Goal: Task Accomplishment & Management: Use online tool/utility

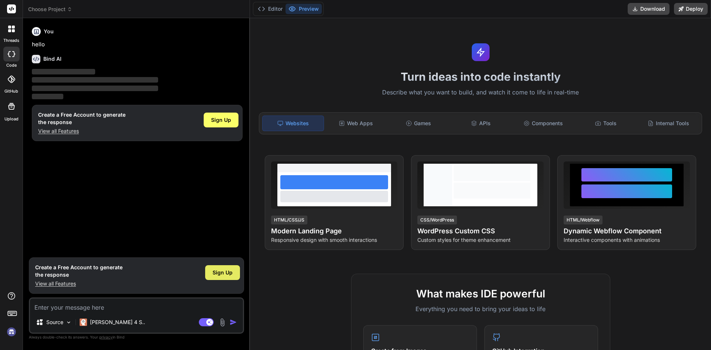
click at [221, 273] on span "Sign Up" at bounding box center [223, 272] width 20 height 7
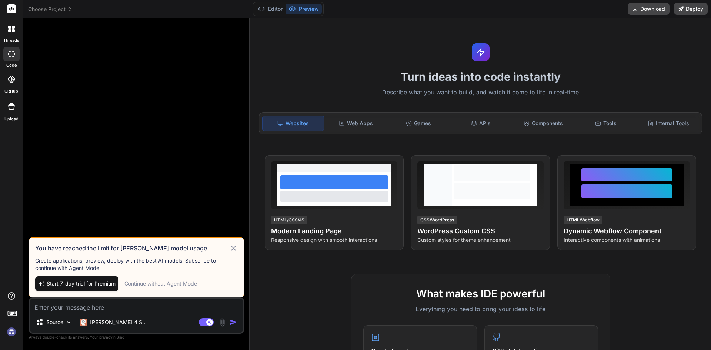
click at [233, 247] on icon at bounding box center [233, 248] width 9 height 9
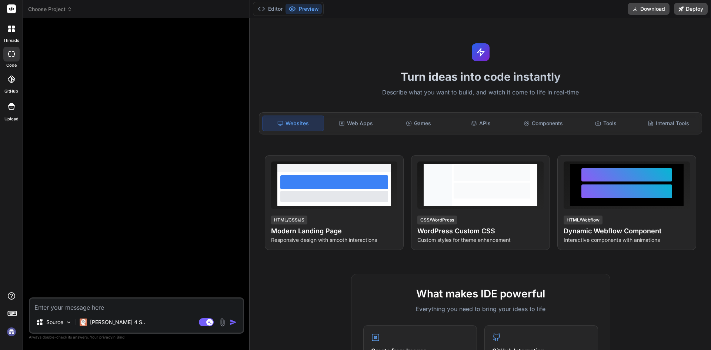
click at [8, 29] on icon at bounding box center [11, 29] width 7 height 7
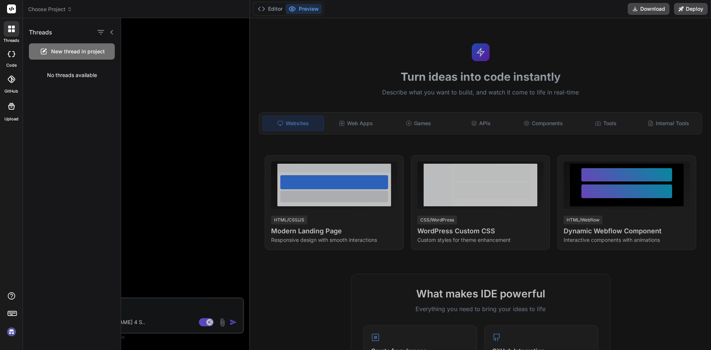
click at [66, 49] on span "New thread in project" at bounding box center [78, 51] width 54 height 7
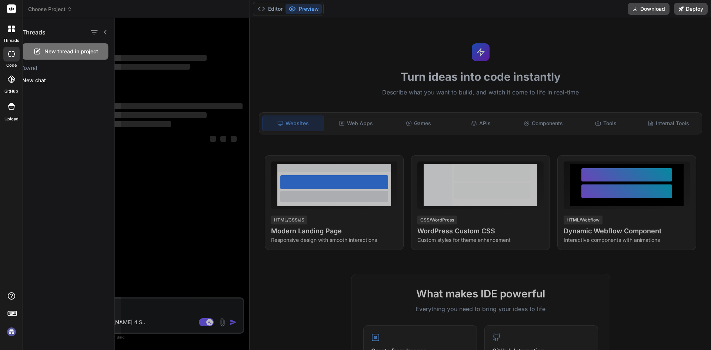
scroll to position [7, 0]
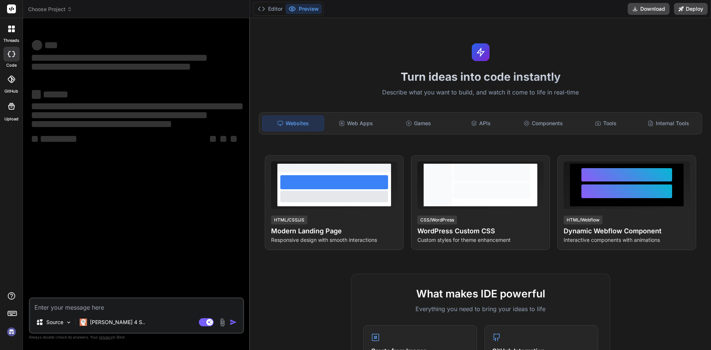
type textarea "x"
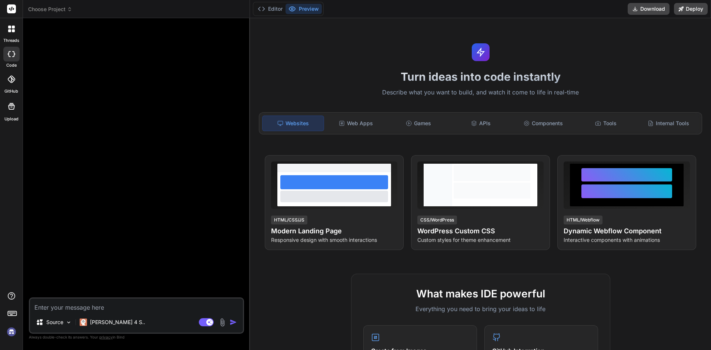
click at [84, 300] on textarea at bounding box center [136, 305] width 213 height 13
paste textarea "CREATE OR REPLACE FUNCTION public.get_hole_onbottom_depths_demo( jobnumber char…"
type textarea "CREATE OR REPLACE FUNCTION public.get_hole_onbottom_depths_demo( jobnumber char…"
type textarea "x"
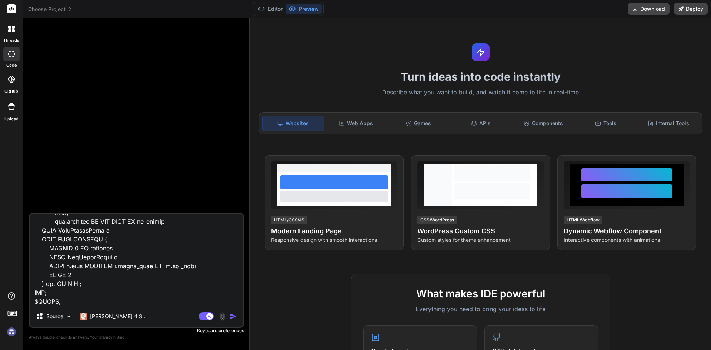
type textarea "CREATE OR REPLACE FUNCTION public.get_hole_onbottom_depths_demo( jobnumber char…"
type textarea "x"
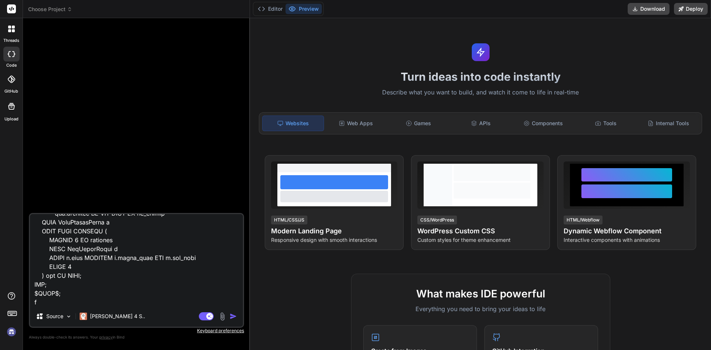
type textarea "CREATE OR REPLACE FUNCTION public.get_hole_onbottom_depths_demo( jobnumber char…"
type textarea "x"
type textarea "CREATE OR REPLACE FUNCTION public.get_hole_onbottom_depths_demo( jobnumber char…"
type textarea "x"
type textarea "CREATE OR REPLACE FUNCTION public.get_hole_onbottom_depths_demo( jobnumber char…"
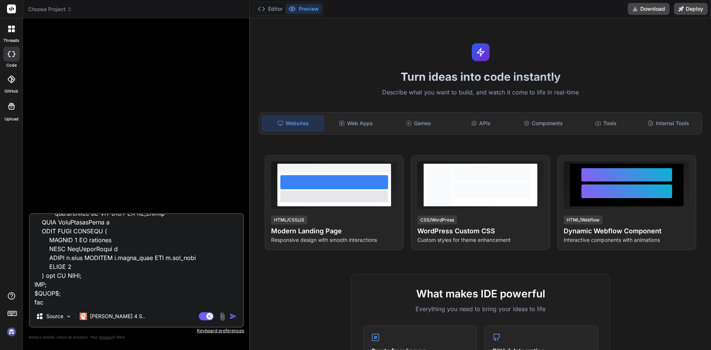
type textarea "x"
type textarea "CREATE OR REPLACE FUNCTION public.get_hole_onbottom_depths_demo( jobnumber char…"
type textarea "x"
type textarea "CREATE OR REPLACE FUNCTION public.get_hole_onbottom_depths_demo( jobnumber char…"
type textarea "x"
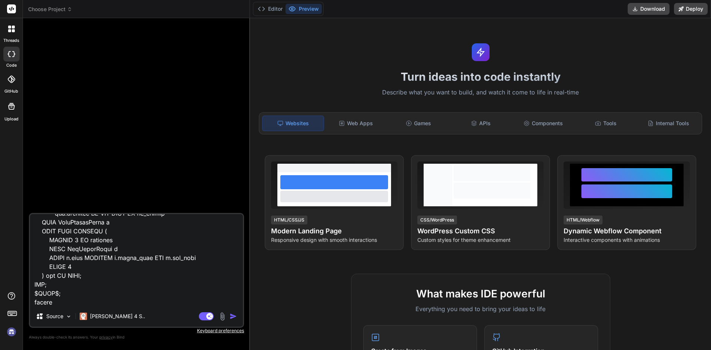
type textarea "CREATE OR REPLACE FUNCTION public.get_hole_onbottom_depths_demo( jobnumber char…"
type textarea "x"
type textarea "CREATE OR REPLACE FUNCTION public.get_hole_onbottom_depths_demo( jobnumber char…"
type textarea "x"
type textarea "CREATE OR REPLACE FUNCTION public.get_hole_onbottom_depths_demo( jobnumber char…"
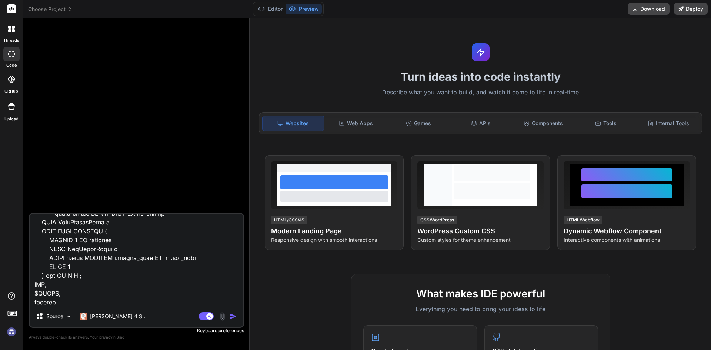
type textarea "x"
type textarea "CREATE OR REPLACE FUNCTION public.get_hole_onbottom_depths_demo( jobnumber char…"
type textarea "x"
type textarea "CREATE OR REPLACE FUNCTION public.get_hole_onbottom_depths_demo( jobnumber char…"
type textarea "x"
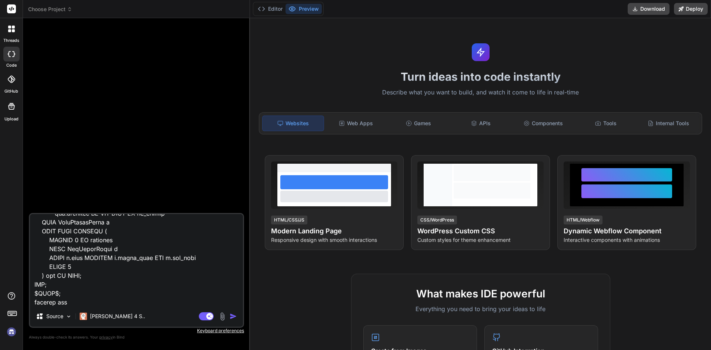
type textarea "CREATE OR REPLACE FUNCTION public.get_hole_onbottom_depths_demo( jobnumber char…"
type textarea "x"
type textarea "CREATE OR REPLACE FUNCTION public.get_hole_onbottom_depths_demo( jobnumber char…"
type textarea "x"
type textarea "CREATE OR REPLACE FUNCTION public.get_hole_onbottom_depths_demo( jobnumber char…"
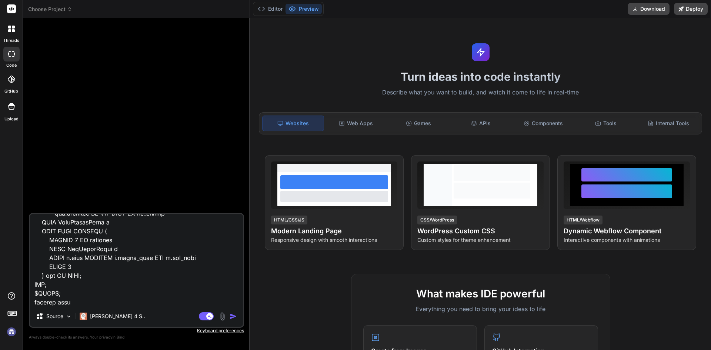
type textarea "x"
type textarea "CREATE OR REPLACE FUNCTION public.get_hole_onbottom_depths_demo( jobnumber char…"
type textarea "x"
type textarea "CREATE OR REPLACE FUNCTION public.get_hole_onbottom_depths_demo( jobnumber char…"
type textarea "x"
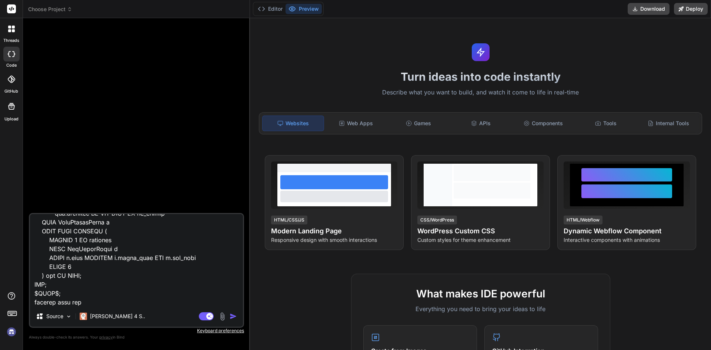
type textarea "CREATE OR REPLACE FUNCTION public.get_hole_onbottom_depths_demo( jobnumber char…"
type textarea "x"
type textarea "CREATE OR REPLACE FUNCTION public.get_hole_onbottom_depths_demo( jobnumber char…"
type textarea "x"
type textarea "CREATE OR REPLACE FUNCTION public.get_hole_onbottom_depths_demo( jobnumber char…"
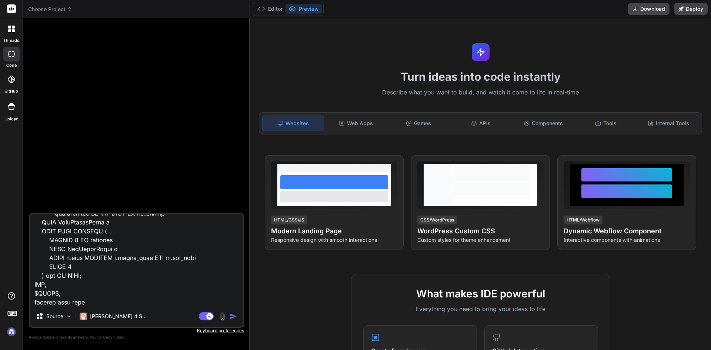
type textarea "x"
type textarea "CREATE OR REPLACE FUNCTION public.get_hole_onbottom_depths_demo( jobnumber char…"
type textarea "x"
type textarea "CREATE OR REPLACE FUNCTION public.get_hole_onbottom_depths_demo( jobnumber char…"
type textarea "x"
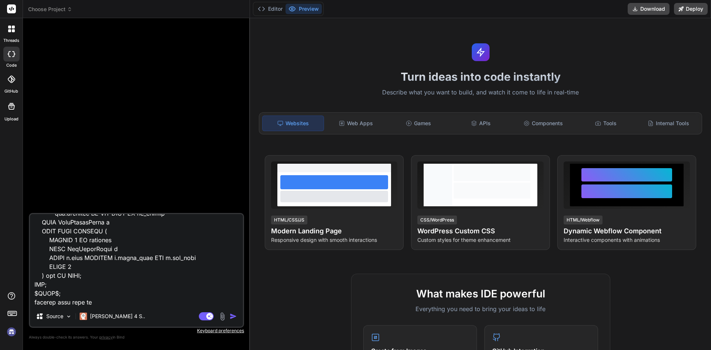
type textarea "CREATE OR REPLACE FUNCTION public.get_hole_onbottom_depths_demo( jobnumber char…"
type textarea "x"
type textarea "CREATE OR REPLACE FUNCTION public.get_hole_onbottom_depths_demo( jobnumber char…"
type textarea "x"
type textarea "CREATE OR REPLACE FUNCTION public.get_hole_onbottom_depths_demo( jobnumber char…"
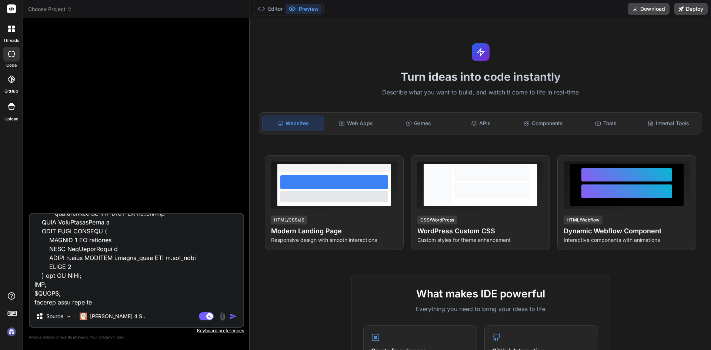
type textarea "x"
type textarea "CREATE OR REPLACE FUNCTION public.get_hole_onbottom_depths_demo( jobnumber char…"
type textarea "x"
type textarea "CREATE OR REPLACE FUNCTION public.get_hole_onbottom_depths_demo( jobnumber char…"
type textarea "x"
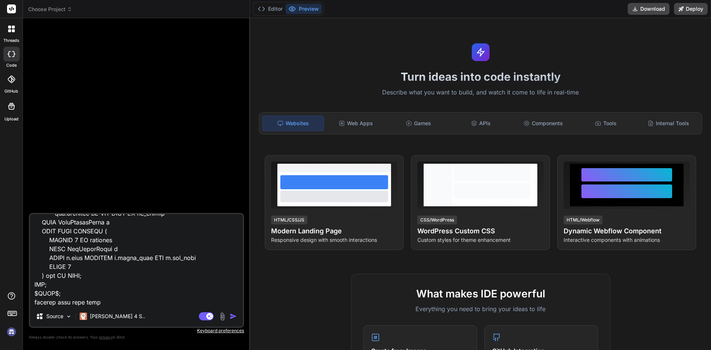
type textarea "CREATE OR REPLACE FUNCTION public.get_hole_onbottom_depths_demo( jobnumber char…"
type textarea "x"
type textarea "CREATE OR REPLACE FUNCTION public.get_hole_onbottom_depths_demo( jobnumber char…"
type textarea "x"
type textarea "CREATE OR REPLACE FUNCTION public.get_hole_onbottom_depths_demo( jobnumber char…"
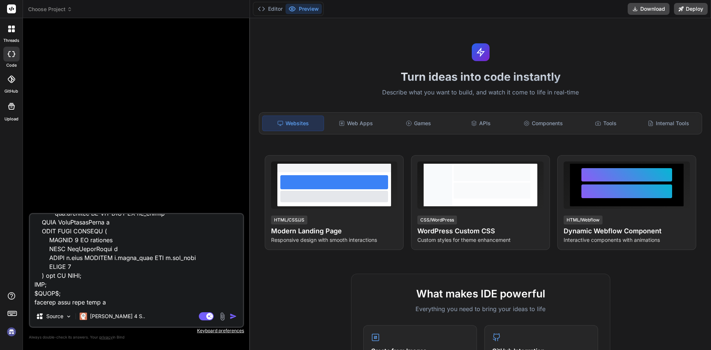
type textarea "x"
type textarea "CREATE OR REPLACE FUNCTION public.get_hole_onbottom_depths_demo( jobnumber char…"
type textarea "x"
type textarea "CREATE OR REPLACE FUNCTION public.get_hole_onbottom_depths_demo( jobnumber char…"
type textarea "x"
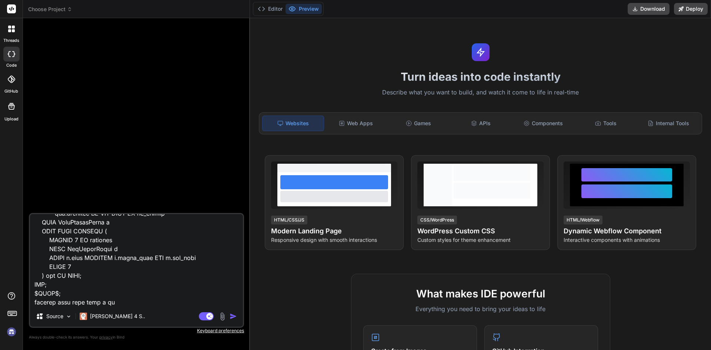
type textarea "CREATE OR REPLACE FUNCTION public.get_hole_onbottom_depths_demo( jobnumber char…"
type textarea "x"
type textarea "CREATE OR REPLACE FUNCTION public.get_hole_onbottom_depths_demo( jobnumber char…"
type textarea "x"
type textarea "CREATE OR REPLACE FUNCTION public.get_hole_onbottom_depths_demo( jobnumber char…"
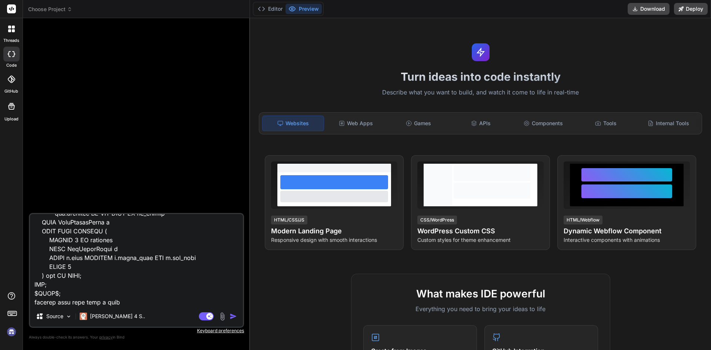
type textarea "x"
type textarea "CREATE OR REPLACE FUNCTION public.get_hole_onbottom_depths_demo( jobnumber char…"
type textarea "x"
type textarea "CREATE OR REPLACE FUNCTION public.get_hole_onbottom_depths_demo( jobnumber char…"
type textarea "x"
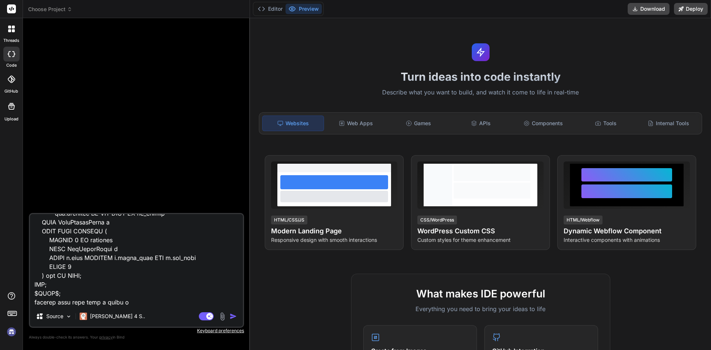
type textarea "CREATE OR REPLACE FUNCTION public.get_hole_onbottom_depths_demo( jobnumber char…"
type textarea "x"
type textarea "CREATE OR REPLACE FUNCTION public.get_hole_onbottom_depths_demo( jobnumber char…"
type textarea "x"
type textarea "CREATE OR REPLACE FUNCTION public.get_hole_onbottom_depths_demo( jobnumber char…"
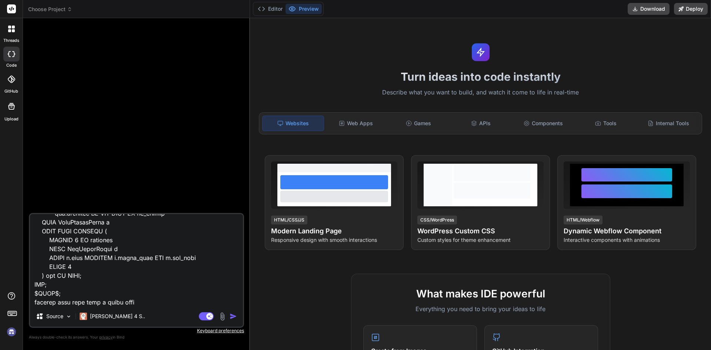
type textarea "x"
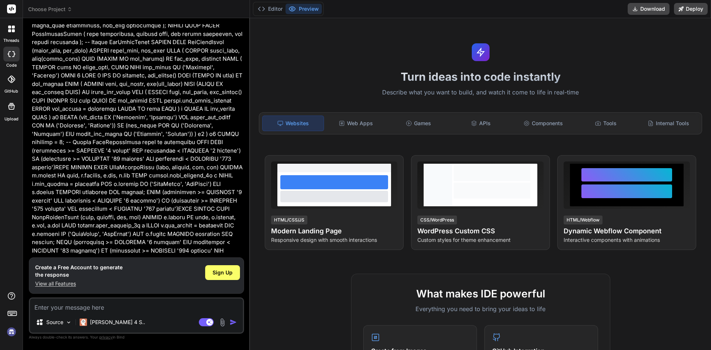
scroll to position [308, 0]
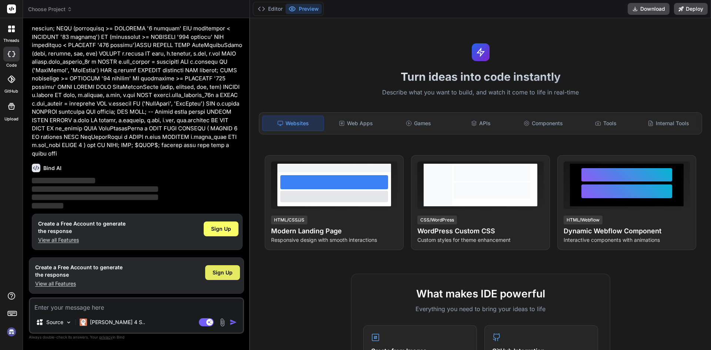
click at [216, 273] on span "Sign Up" at bounding box center [223, 272] width 20 height 7
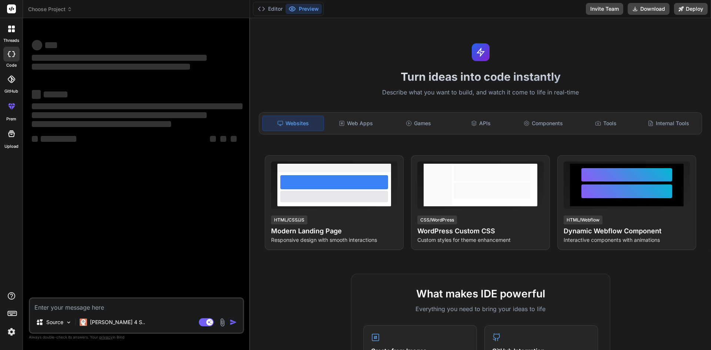
scroll to position [0, 0]
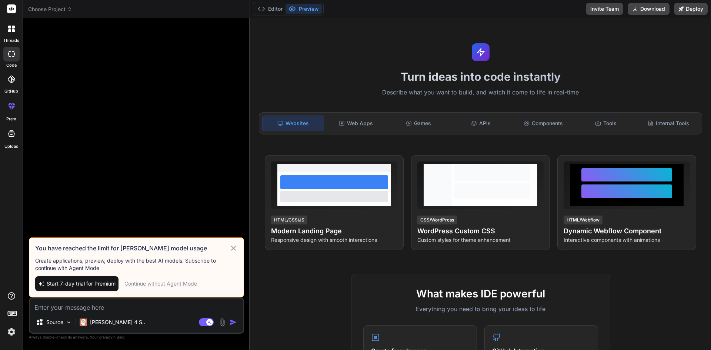
click at [236, 248] on icon at bounding box center [233, 248] width 9 height 9
type textarea "x"
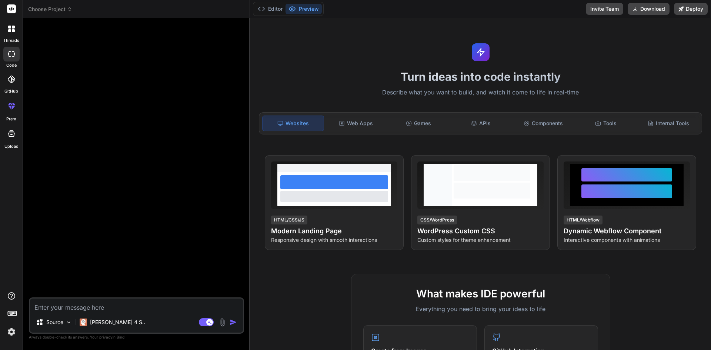
click at [123, 310] on textarea at bounding box center [136, 305] width 213 height 13
paste textarea "CREATE OR REPLACE FUNCTION public.get_hole_onbottom_depths_demo( jobnumber char…"
type textarea "CREATE OR REPLACE FUNCTION public.get_hole_onbottom_depths_demo( jobnumber char…"
type textarea "x"
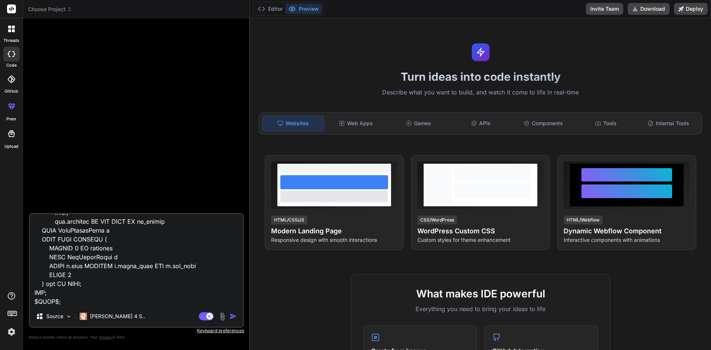
type textarea "CREATE OR REPLACE FUNCTION public.get_hole_onbottom_depths_demo( jobnumber char…"
type textarea "x"
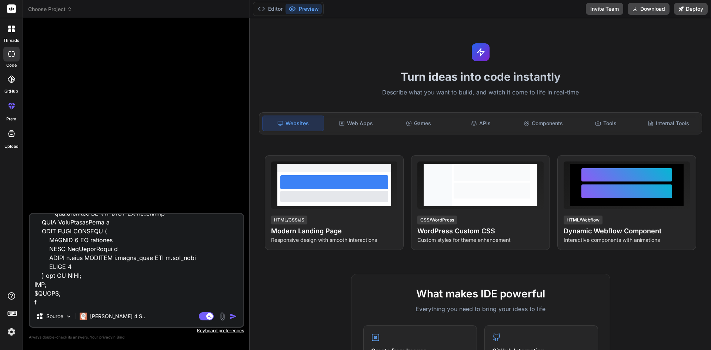
type textarea "CREATE OR REPLACE FUNCTION public.get_hole_onbottom_depths_demo( jobnumber char…"
type textarea "x"
type textarea "CREATE OR REPLACE FUNCTION public.get_hole_onbottom_depths_demo( jobnumber char…"
type textarea "x"
type textarea "CREATE OR REPLACE FUNCTION public.get_hole_onbottom_depths_demo( jobnumber char…"
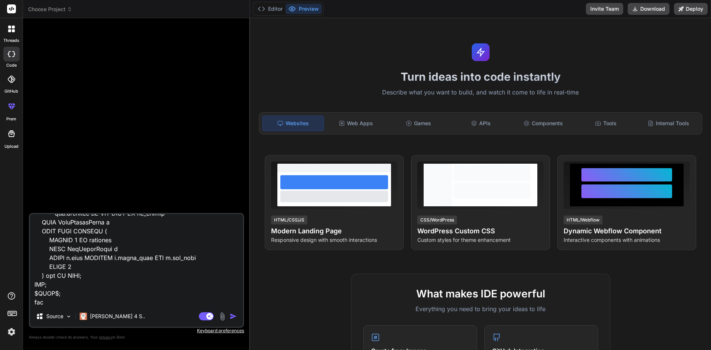
type textarea "x"
type textarea "CREATE OR REPLACE FUNCTION public.get_hole_onbottom_depths_demo( jobnumber char…"
type textarea "x"
type textarea "CREATE OR REPLACE FUNCTION public.get_hole_onbottom_depths_demo( jobnumber char…"
type textarea "x"
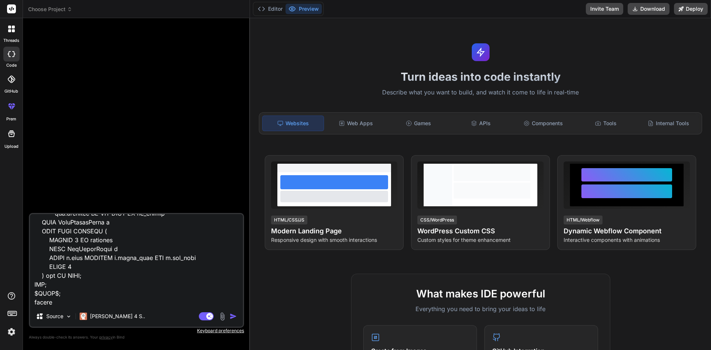
type textarea "CREATE OR REPLACE FUNCTION public.get_hole_onbottom_depths_demo( jobnumber char…"
type textarea "x"
type textarea "CREATE OR REPLACE FUNCTION public.get_hole_onbottom_depths_demo( jobnumber char…"
type textarea "x"
type textarea "CREATE OR REPLACE FUNCTION public.get_hole_onbottom_depths_demo( jobnumber char…"
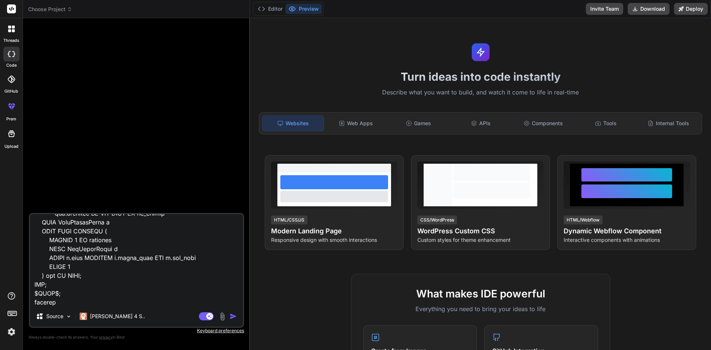
type textarea "x"
type textarea "CREATE OR REPLACE FUNCTION public.get_hole_onbottom_depths_demo( jobnumber char…"
type textarea "x"
type textarea "CREATE OR REPLACE FUNCTION public.get_hole_onbottom_depths_demo( jobnumber char…"
type textarea "x"
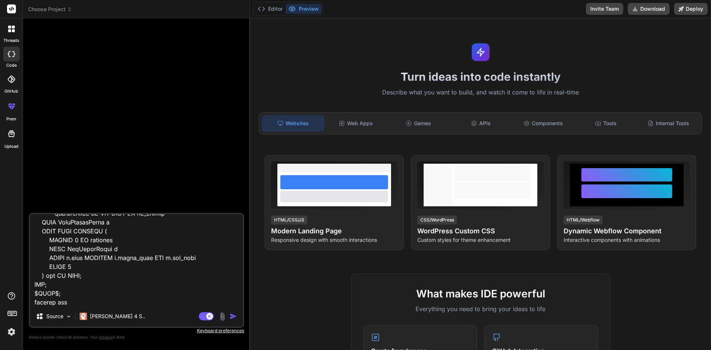
type textarea "CREATE OR REPLACE FUNCTION public.get_hole_onbottom_depths_demo( jobnumber char…"
type textarea "x"
type textarea "CREATE OR REPLACE FUNCTION public.get_hole_onbottom_depths_demo( jobnumber char…"
type textarea "x"
type textarea "CREATE OR REPLACE FUNCTION public.get_hole_onbottom_depths_demo( jobnumber char…"
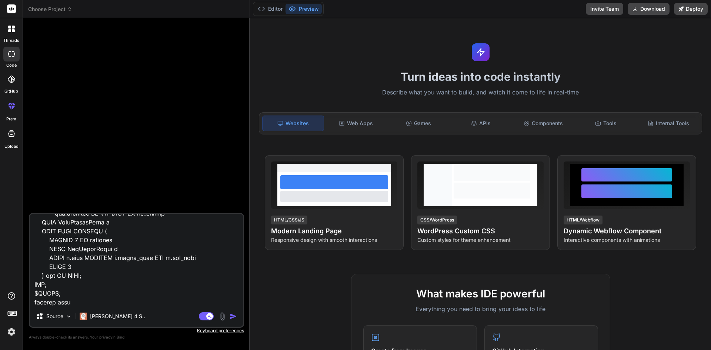
type textarea "x"
type textarea "CREATE OR REPLACE FUNCTION public.get_hole_onbottom_depths_demo( jobnumber char…"
type textarea "x"
type textarea "CREATE OR REPLACE FUNCTION public.get_hole_onbottom_depths_demo( jobnumber char…"
type textarea "x"
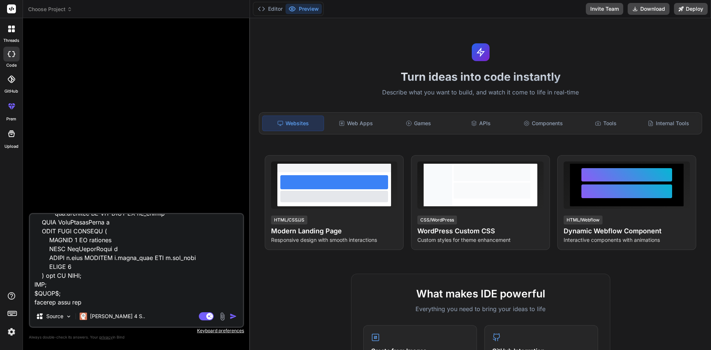
type textarea "CREATE OR REPLACE FUNCTION public.get_hole_onbottom_depths_demo( jobnumber char…"
type textarea "x"
type textarea "CREATE OR REPLACE FUNCTION public.get_hole_onbottom_depths_demo( jobnumber char…"
type textarea "x"
type textarea "CREATE OR REPLACE FUNCTION public.get_hole_onbottom_depths_demo( jobnumber char…"
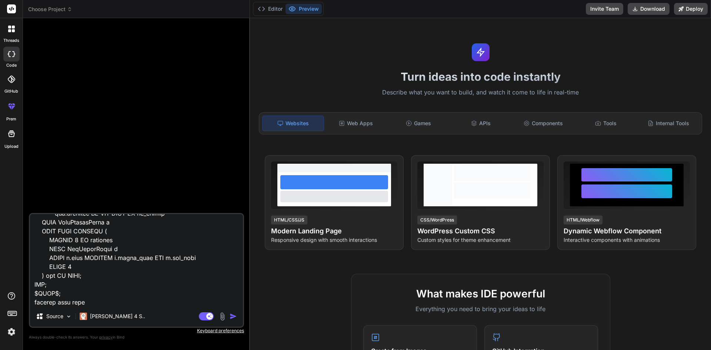
type textarea "x"
type textarea "CREATE OR REPLACE FUNCTION public.get_hole_onbottom_depths_demo( jobnumber char…"
type textarea "x"
type textarea "CREATE OR REPLACE FUNCTION public.get_hole_onbottom_depths_demo( jobnumber char…"
type textarea "x"
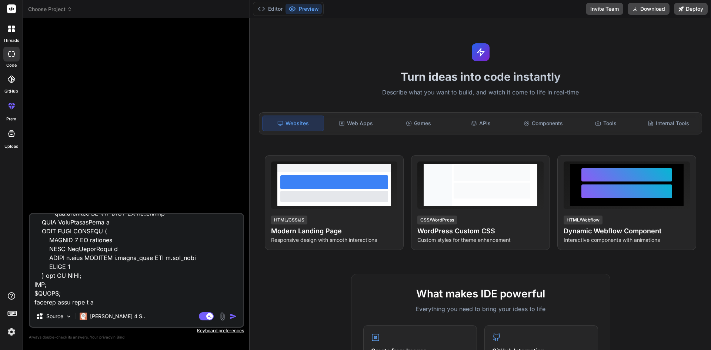
type textarea "CREATE OR REPLACE FUNCTION public.get_hole_onbottom_depths_demo( jobnumber char…"
type textarea "x"
type textarea "CREATE OR REPLACE FUNCTION public.get_hole_onbottom_depths_demo( jobnumber char…"
type textarea "x"
type textarea "CREATE OR REPLACE FUNCTION public.get_hole_onbottom_depths_demo( jobnumber char…"
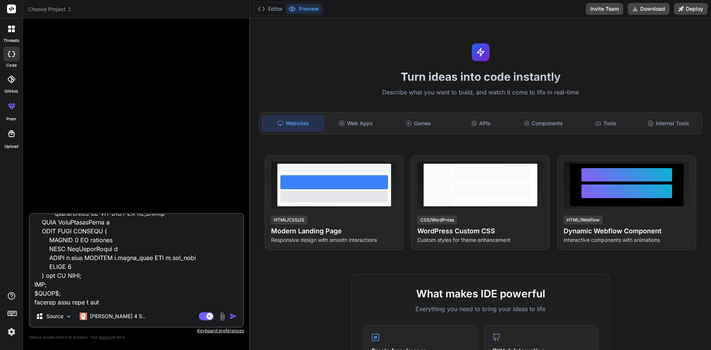
type textarea "x"
type textarea "CREATE OR REPLACE FUNCTION public.get_hole_onbottom_depths_demo( jobnumber char…"
type textarea "x"
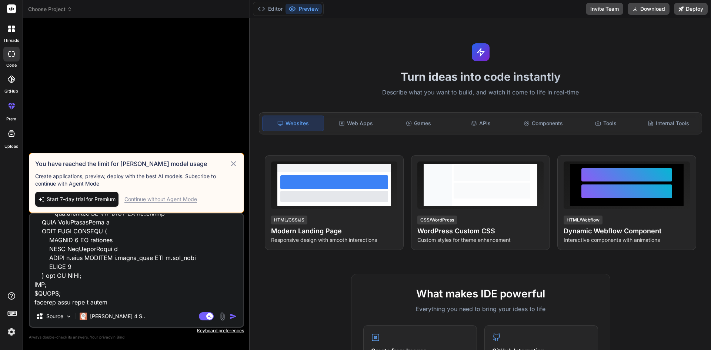
type textarea "CREATE OR REPLACE FUNCTION public.get_hole_onbottom_depths_demo( jobnumber char…"
click at [193, 199] on div "Continue without Agent Mode" at bounding box center [160, 199] width 73 height 7
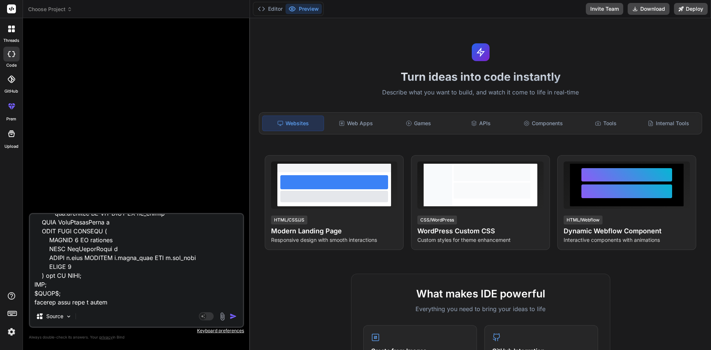
click at [231, 316] on img "button" at bounding box center [233, 316] width 7 height 7
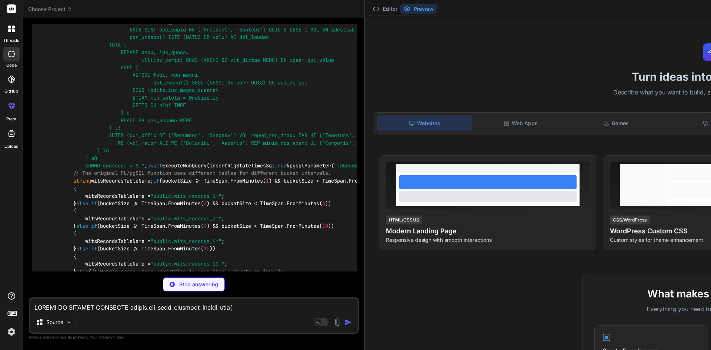
scroll to position [887, 0]
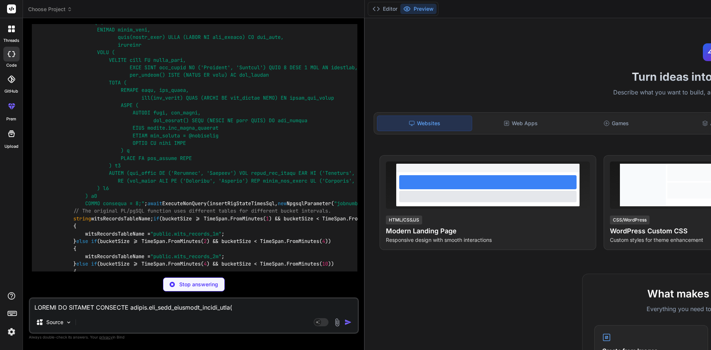
type textarea "x"
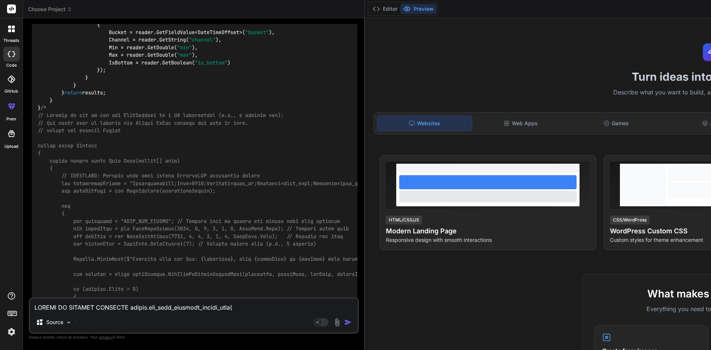
scroll to position [1368, 0]
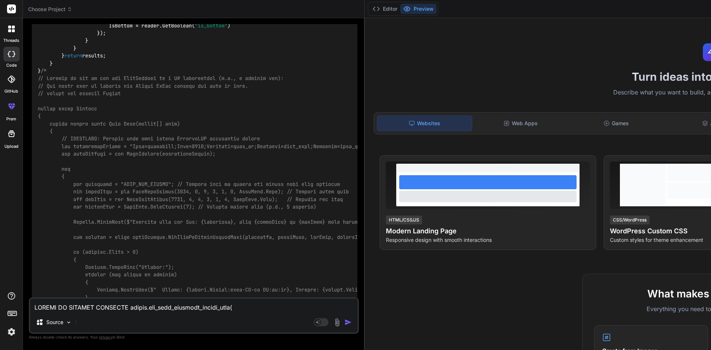
drag, startPoint x: 76, startPoint y: 98, endPoint x: 139, endPoint y: 99, distance: 63.4
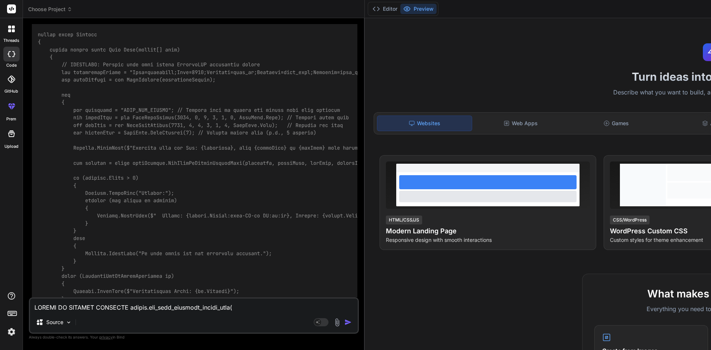
drag, startPoint x: 232, startPoint y: 76, endPoint x: 92, endPoint y: 75, distance: 139.7
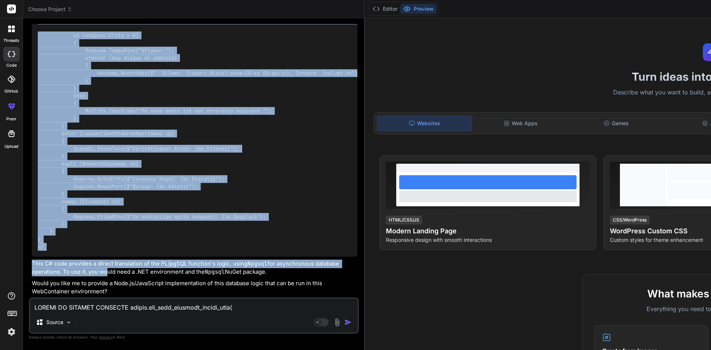
scroll to position [2222, 0]
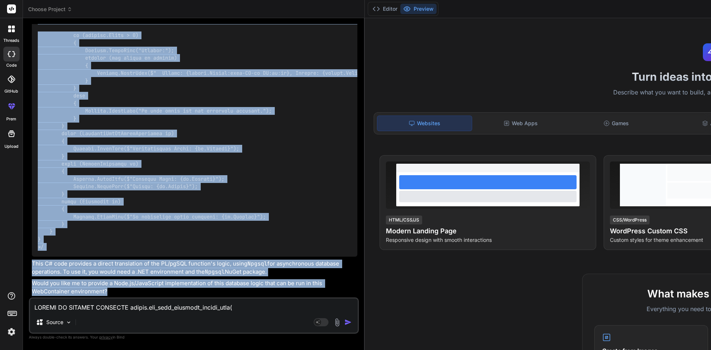
drag, startPoint x: 39, startPoint y: 90, endPoint x: 200, endPoint y: 283, distance: 251.7
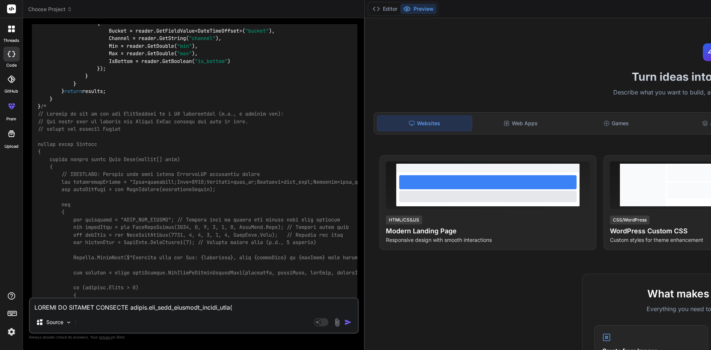
scroll to position [1370, 0]
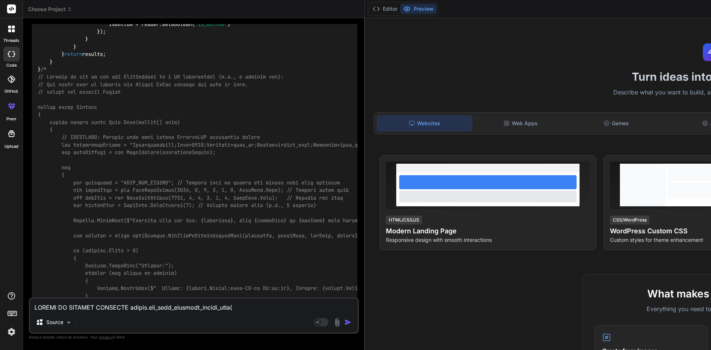
drag, startPoint x: 74, startPoint y: 132, endPoint x: 186, endPoint y: 272, distance: 179.7
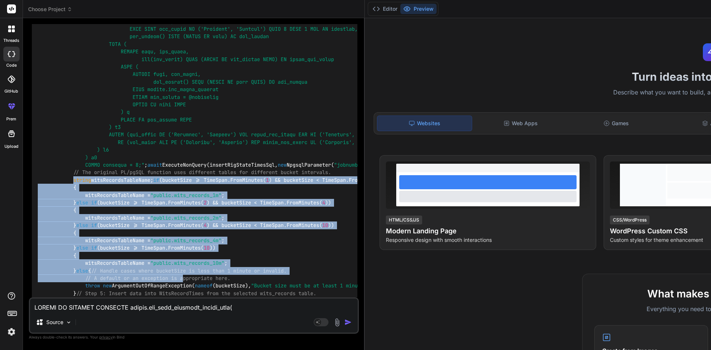
scroll to position [888, 0]
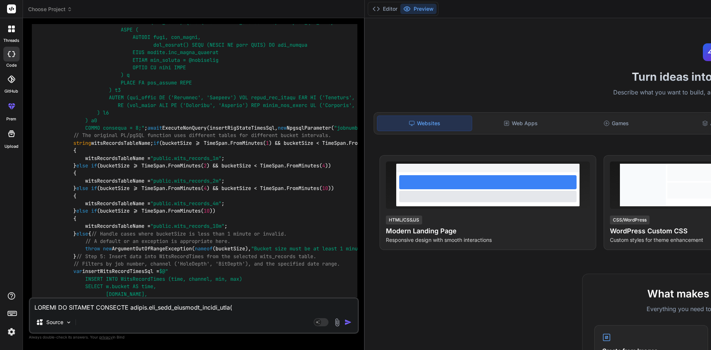
click at [138, 117] on code "// C# Code (Conceptual Translation - This code cannot be run directly in the We…" at bounding box center [450, 256] width 824 height 1382
click at [174, 118] on code "// C# Code (Conceptual Translation - This code cannot be run directly in the We…" at bounding box center [450, 256] width 824 height 1382
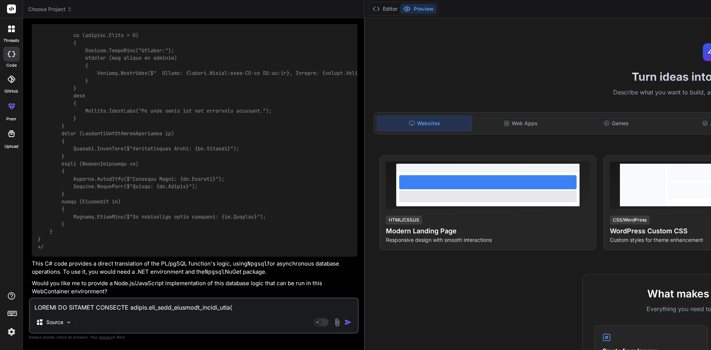
scroll to position [1851, 0]
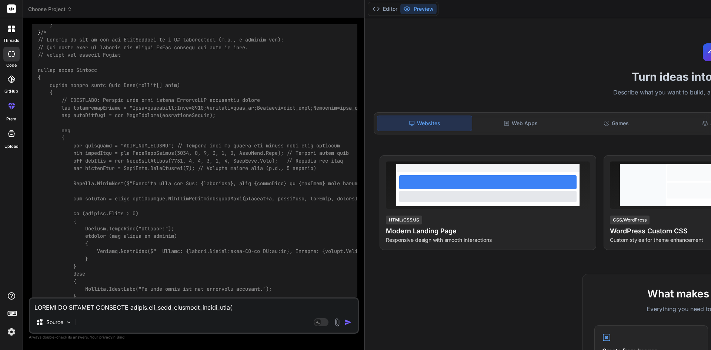
scroll to position [1444, 0]
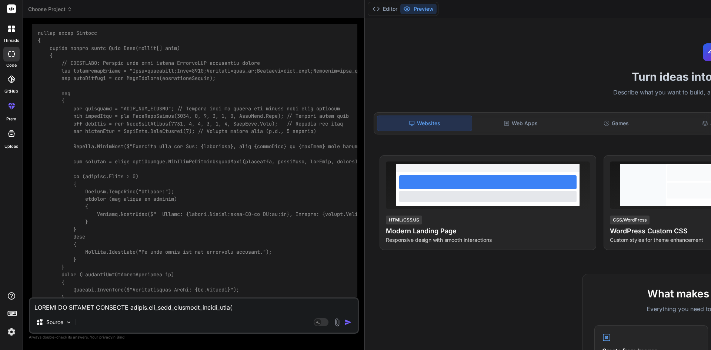
click at [108, 306] on textarea at bounding box center [194, 305] width 328 height 13
paste textarea "private readonly string tenMinTimeBucketTableName = "wits_records_10m"; private…"
type textarea "private readonly string tenMinTimeBucketTableName = "wits_records_10m"; private…"
type textarea "x"
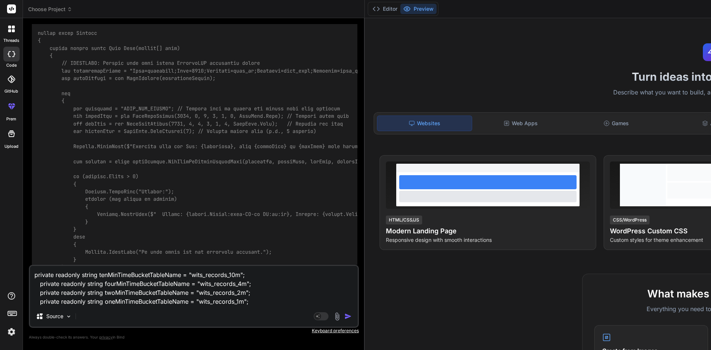
type textarea "private readonly string tenMinTimeBucketTableName = "wits_records_10m"; private…"
type textarea "x"
type textarea "private readonly string tenMinTimeBucketTableName = "wits_records_10m"; private…"
type textarea "x"
type textarea "private readonly string tenMinTimeBucketTableName = "wits_records_10m"; private…"
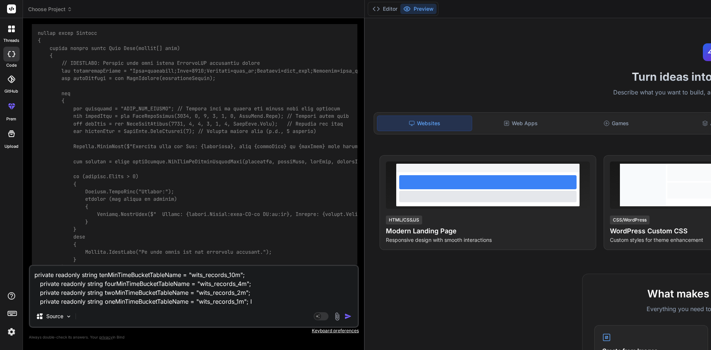
type textarea "x"
type textarea "private readonly string tenMinTimeBucketTableName = "wits_records_10m"; private…"
type textarea "x"
type textarea "private readonly string tenMinTimeBucketTableName = "wits_records_10m"; private…"
type textarea "x"
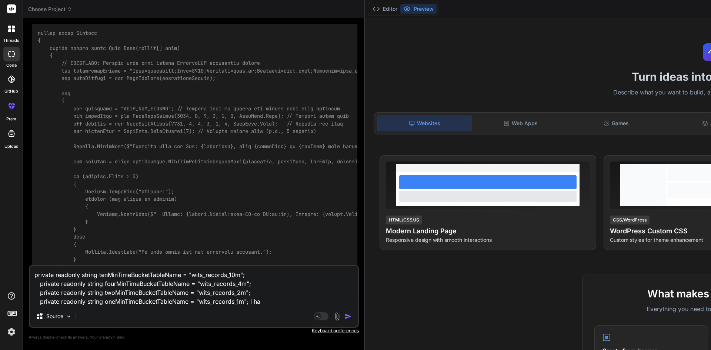
type textarea "private readonly string tenMinTimeBucketTableName = "wits_records_10m"; private…"
type textarea "x"
type textarea "private readonly string tenMinTimeBucketTableName = "wits_records_10m"; private…"
type textarea "x"
type textarea "private readonly string tenMinTimeBucketTableName = "wits_records_10m"; private…"
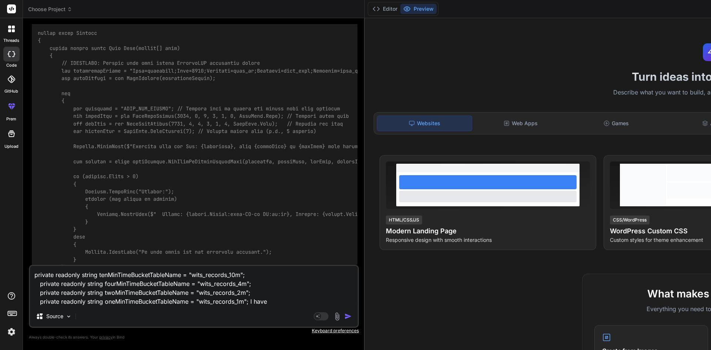
type textarea "x"
type textarea "private readonly string tenMinTimeBucketTableName = "wits_records_10m"; private…"
type textarea "x"
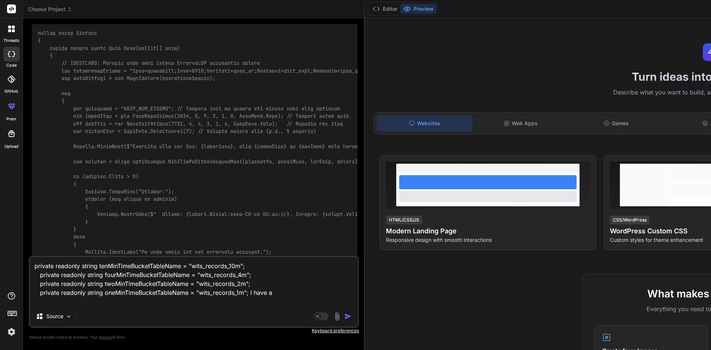
type textarea "private readonly string tenMinTimeBucketTableName = "wits_records_10m"; private…"
type textarea "x"
type textarea "private readonly string tenMinTimeBucketTableName = "wits_records_10m"; private…"
type textarea "x"
type textarea "private readonly string tenMinTimeBucketTableName = "wits_records_10m"; private…"
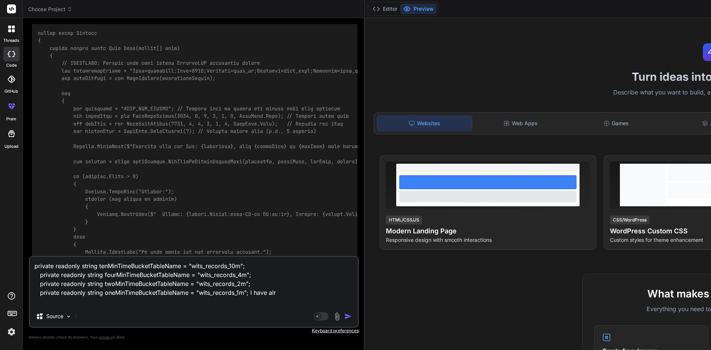
type textarea "x"
type textarea "private readonly string tenMinTimeBucketTableName = "wits_records_10m"; private…"
type textarea "x"
type textarea "private readonly string tenMinTimeBucketTableName = "wits_records_10m"; private…"
type textarea "x"
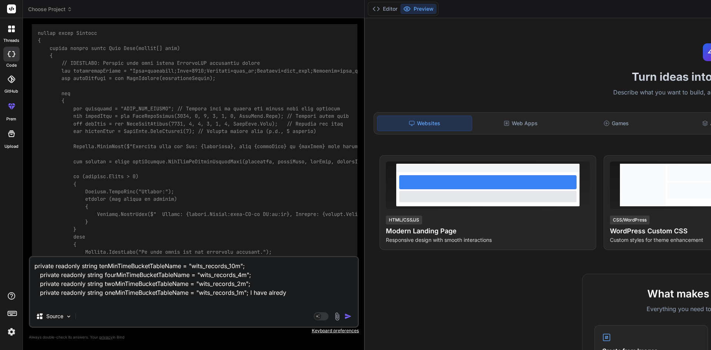
type textarea "private readonly string tenMinTimeBucketTableName = "wits_records_10m"; private…"
type textarea "x"
type textarea "private readonly string tenMinTimeBucketTableName = "wits_records_10m"; private…"
type textarea "x"
type textarea "private readonly string tenMinTimeBucketTableName = "wits_records_10m"; private…"
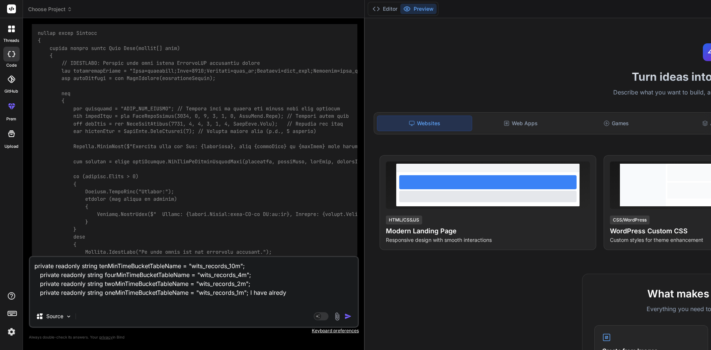
type textarea "x"
type textarea "private readonly string tenMinTimeBucketTableName = "wits_records_10m"; private…"
type textarea "x"
type textarea "private readonly string tenMinTimeBucketTableName = "wits_records_10m"; private…"
type textarea "x"
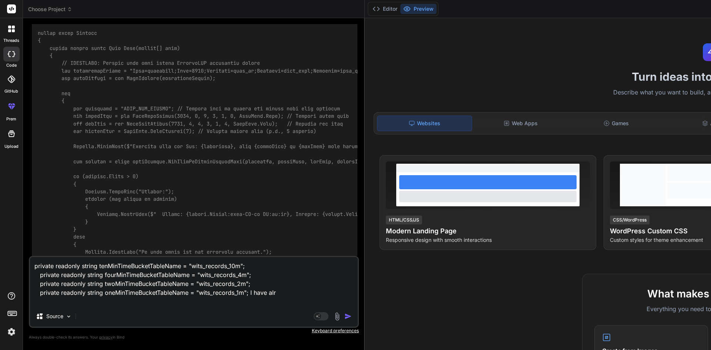
type textarea "private readonly string tenMinTimeBucketTableName = "wits_records_10m"; private…"
type textarea "x"
type textarea "private readonly string tenMinTimeBucketTableName = "wits_records_10m"; private…"
type textarea "x"
type textarea "private readonly string tenMinTimeBucketTableName = "wits_records_10m"; private…"
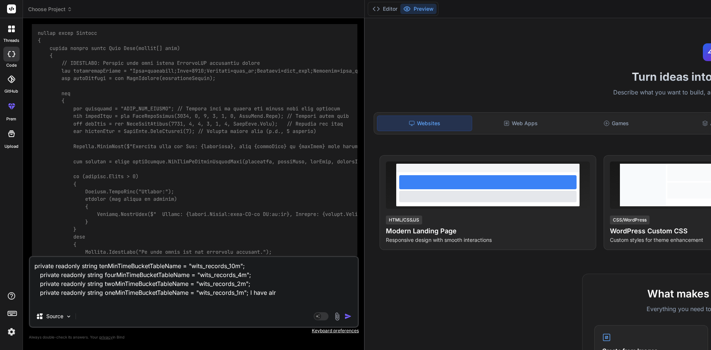
type textarea "x"
type textarea "private readonly string tenMinTimeBucketTableName = "wits_records_10m"; private…"
type textarea "x"
type textarea "private readonly string tenMinTimeBucketTableName = "wits_records_10m"; private…"
type textarea "x"
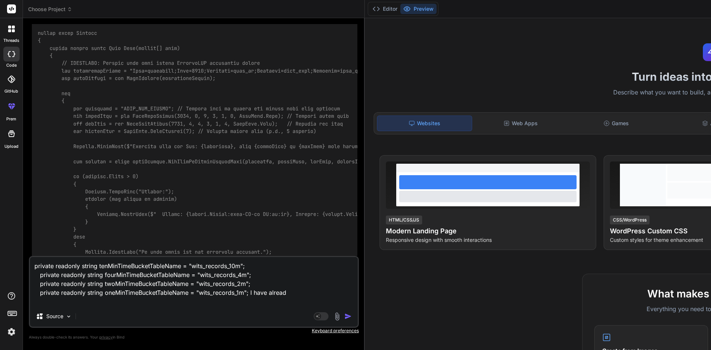
type textarea "private readonly string tenMinTimeBucketTableName = "wits_records_10m"; private…"
type textarea "x"
type textarea "private readonly string tenMinTimeBucketTableName = "wits_records_10m"; private…"
type textarea "x"
type textarea "private readonly string tenMinTimeBucketTableName = "wits_records_10m"; private…"
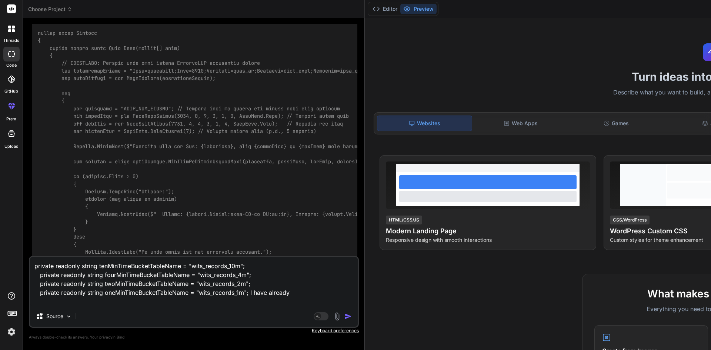
type textarea "x"
type textarea "private readonly string tenMinTimeBucketTableName = "wits_records_10m"; private…"
type textarea "x"
type textarea "private readonly string tenMinTimeBucketTableName = "wits_records_10m"; private…"
type textarea "x"
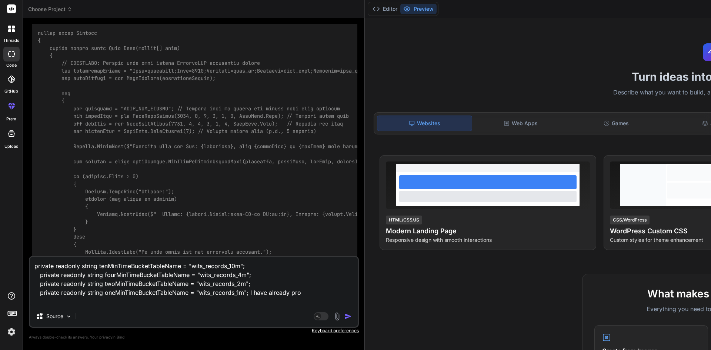
type textarea "private readonly string tenMinTimeBucketTableName = "wits_records_10m"; private…"
type textarea "x"
type textarea "private readonly string tenMinTimeBucketTableName = "wits_records_10m"; private…"
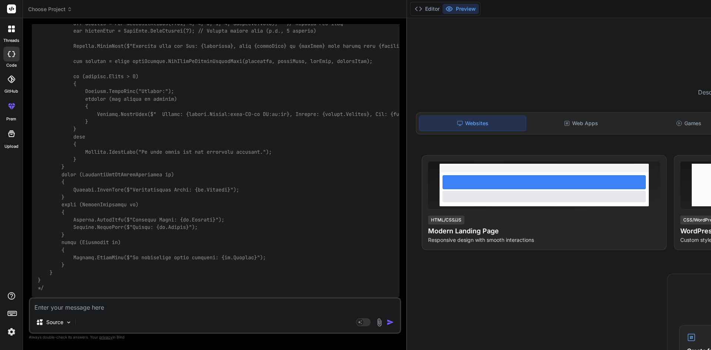
scroll to position [3369, 0]
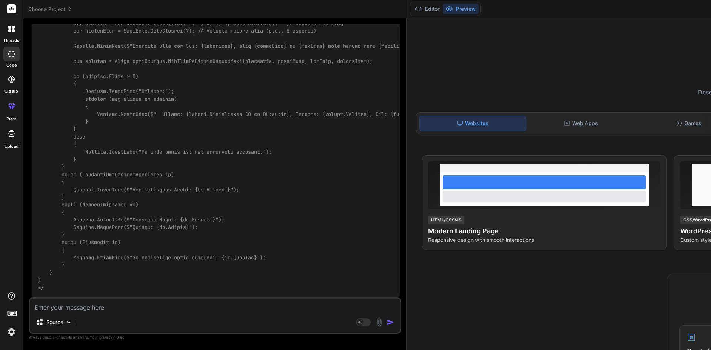
click at [95, 307] on textarea at bounding box center [215, 305] width 370 height 13
paste textarea "if (request.BucketSizeInSeconds >= EdrServiceConstants.TenMinBucket) { query = …"
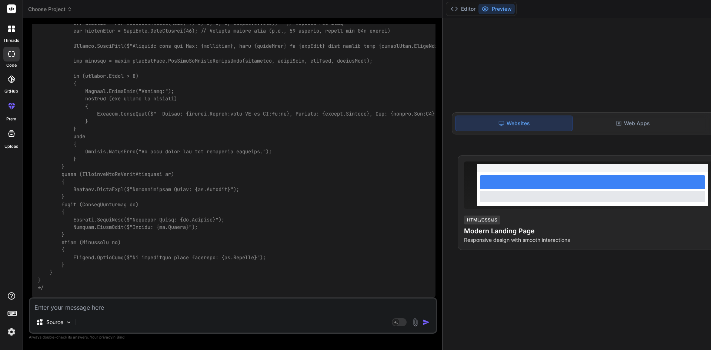
scroll to position [5711, 0]
drag, startPoint x: 75, startPoint y: 79, endPoint x: 186, endPoint y: 257, distance: 210.0
copy code "// Applying the new bucket size selection logic if (bucketSizeInSeconds >= EdrS…"
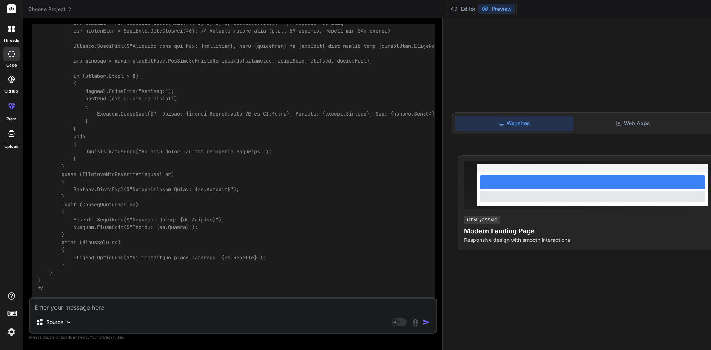
scroll to position [4488, 0]
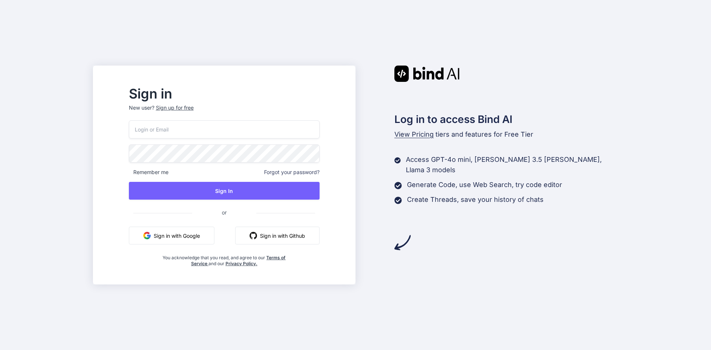
click at [215, 134] on input "email" at bounding box center [224, 129] width 191 height 18
type input "d"
type input "demo03012000@gmail.com"
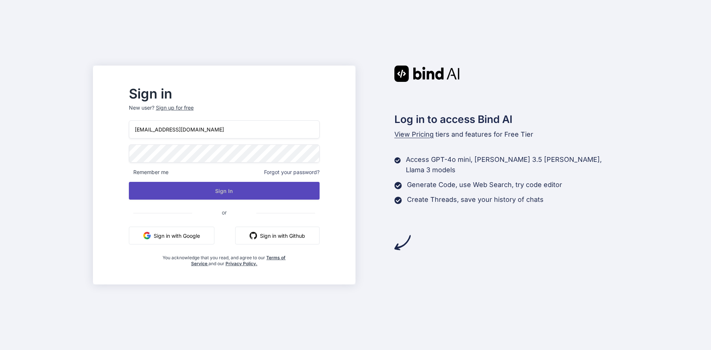
click at [261, 188] on button "Sign In" at bounding box center [224, 191] width 191 height 18
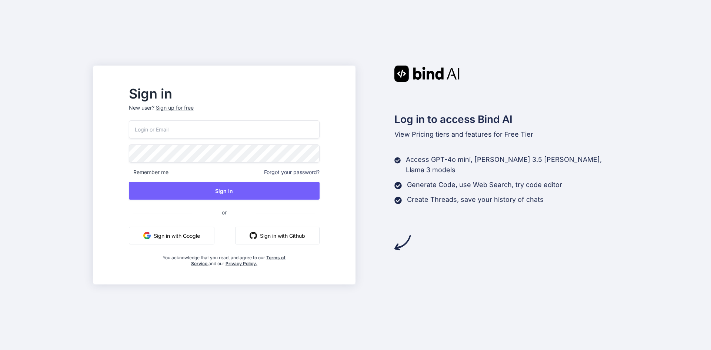
click at [228, 133] on input "email" at bounding box center [224, 129] width 191 height 18
type input "[EMAIL_ADDRESS][DOMAIN_NAME]"
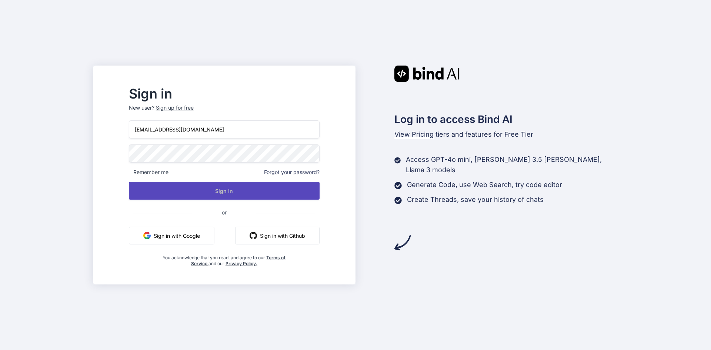
click at [256, 191] on button "Sign In" at bounding box center [224, 191] width 191 height 18
